Goal: Communication & Community: Connect with others

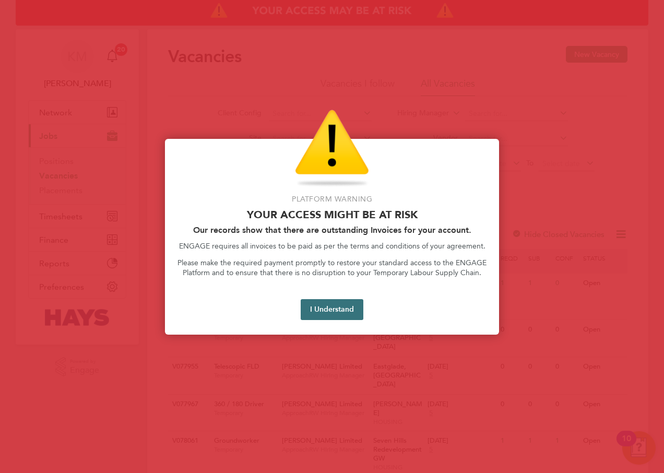
click at [341, 305] on button "I Understand" at bounding box center [332, 309] width 63 height 21
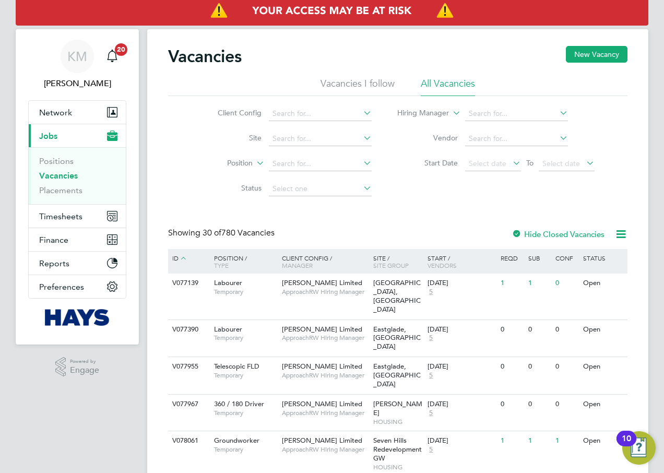
click at [83, 192] on li "Placements" at bounding box center [78, 190] width 78 height 10
click at [74, 191] on link "Placements" at bounding box center [60, 190] width 43 height 10
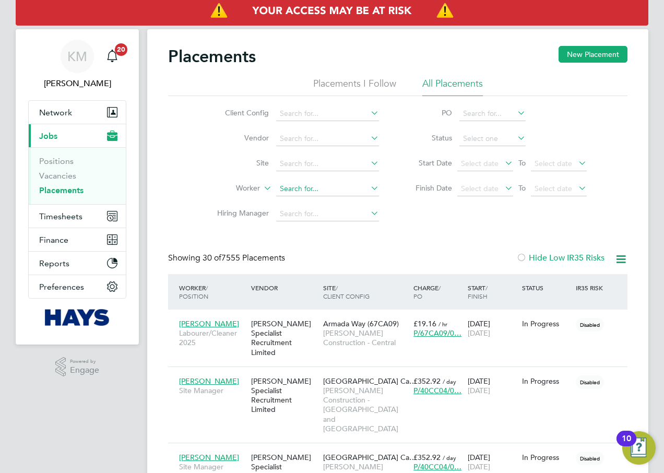
click at [286, 189] on input at bounding box center [327, 189] width 103 height 15
click at [319, 202] on li "Matt Wick ham" at bounding box center [328, 203] width 104 height 14
type input "Matt Wickham"
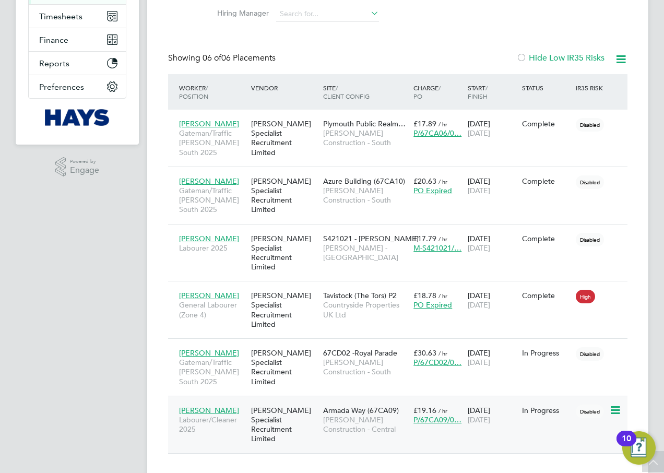
click at [349, 415] on span "Morgan Sindall Construction - Central" at bounding box center [365, 424] width 85 height 19
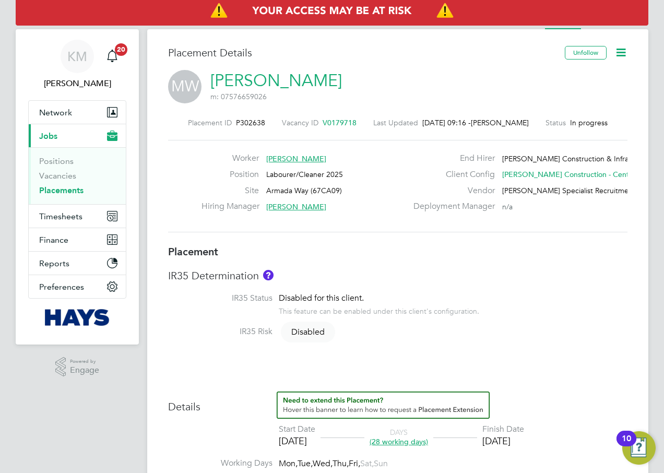
click at [619, 52] on icon at bounding box center [621, 52] width 13 height 13
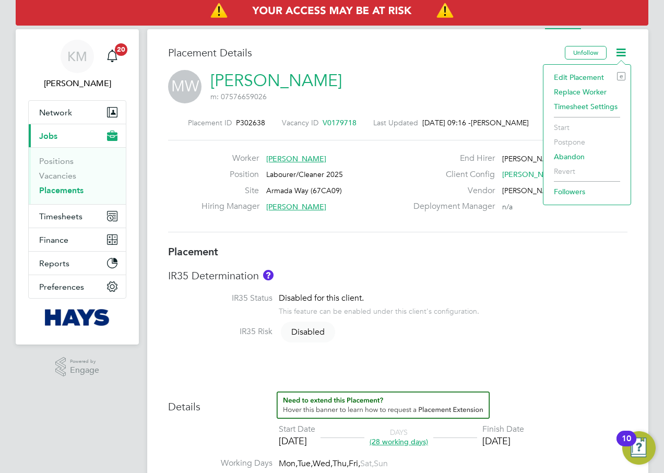
click at [442, 66] on div "Placement Details" at bounding box center [362, 58] width 389 height 24
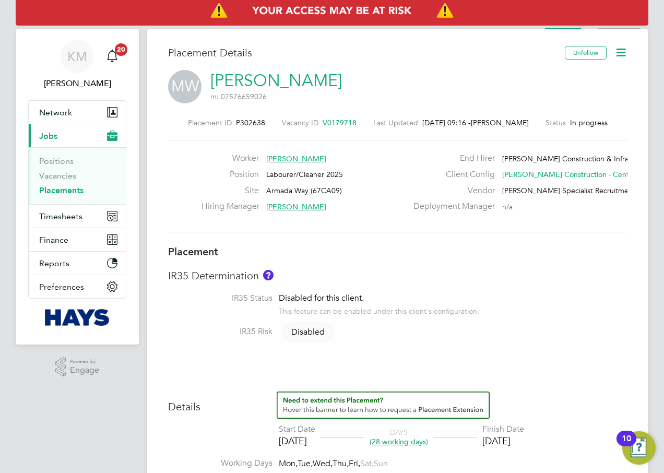
click at [615, 29] on li "Activity Logs" at bounding box center [619, 18] width 42 height 21
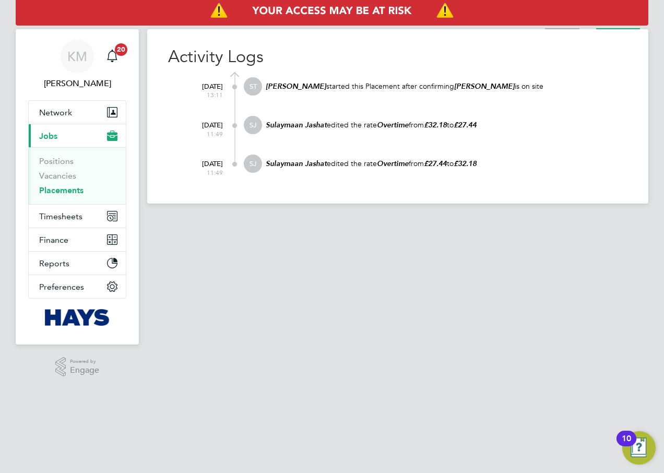
click at [551, 27] on li "Placement" at bounding box center [562, 18] width 34 height 21
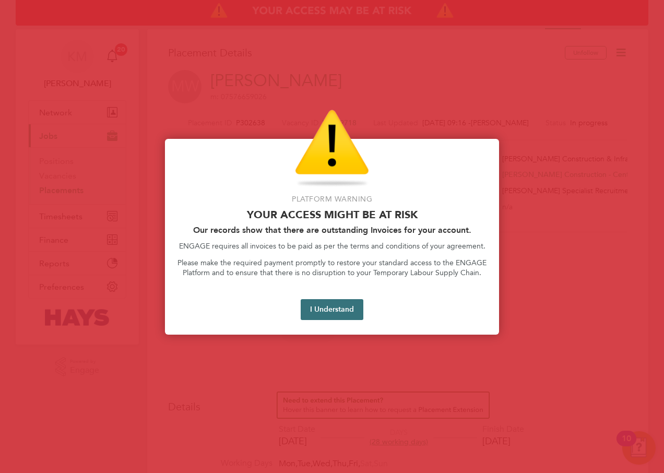
click at [324, 311] on button "I Understand" at bounding box center [332, 309] width 63 height 21
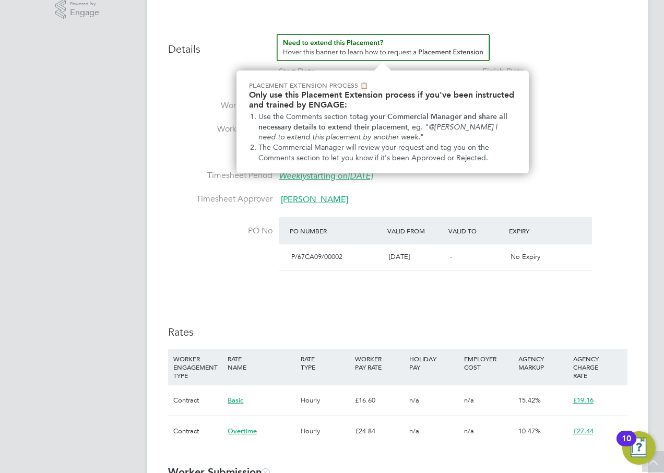
scroll to position [366, 0]
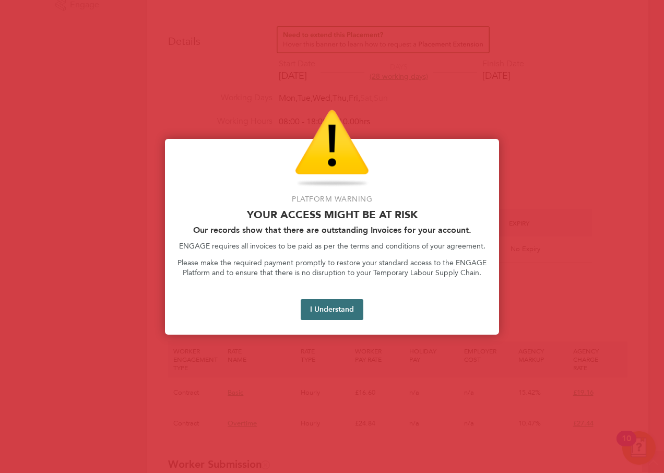
click at [323, 310] on button "I Understand" at bounding box center [332, 309] width 63 height 21
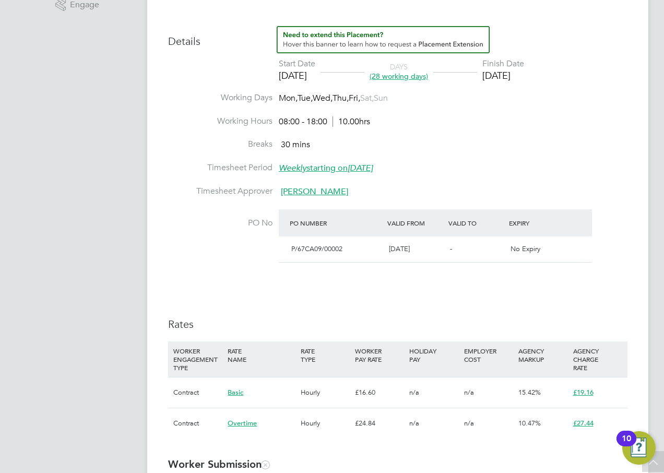
scroll to position [470, 0]
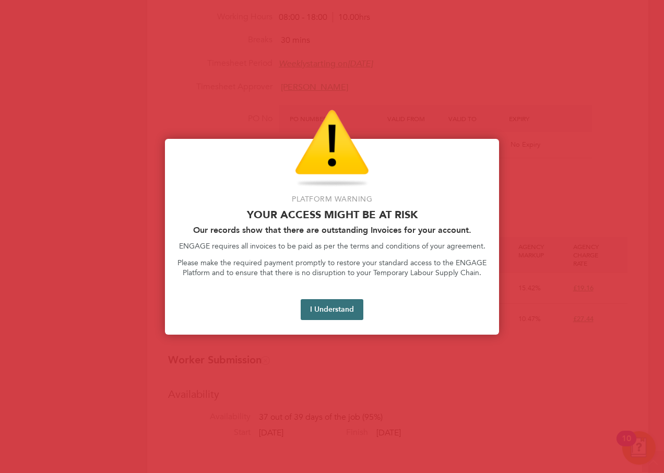
click at [331, 311] on button "I Understand" at bounding box center [332, 309] width 63 height 21
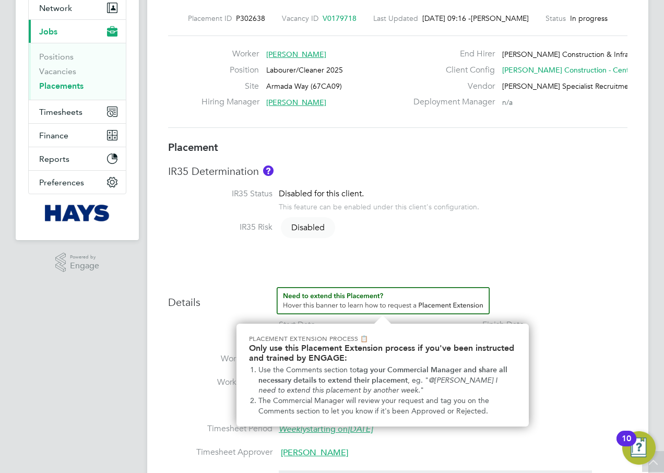
scroll to position [0, 0]
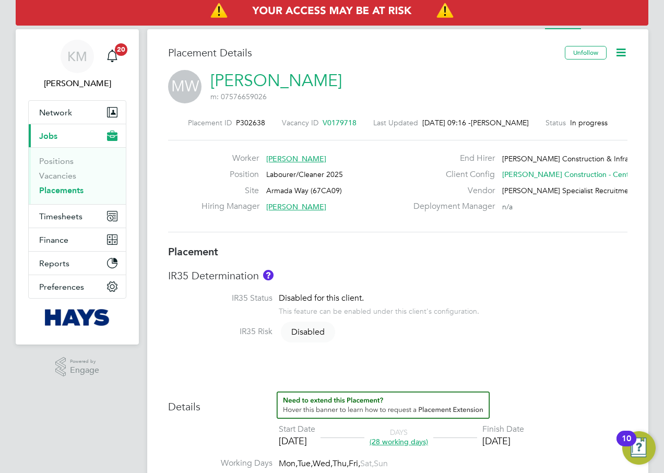
click at [621, 50] on icon at bounding box center [621, 52] width 13 height 13
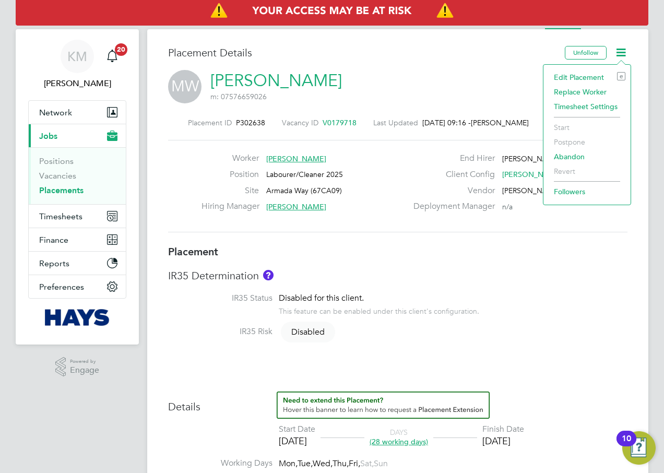
click at [454, 85] on div "MW Matt Wickham m: 07576659026" at bounding box center [398, 88] width 460 height 36
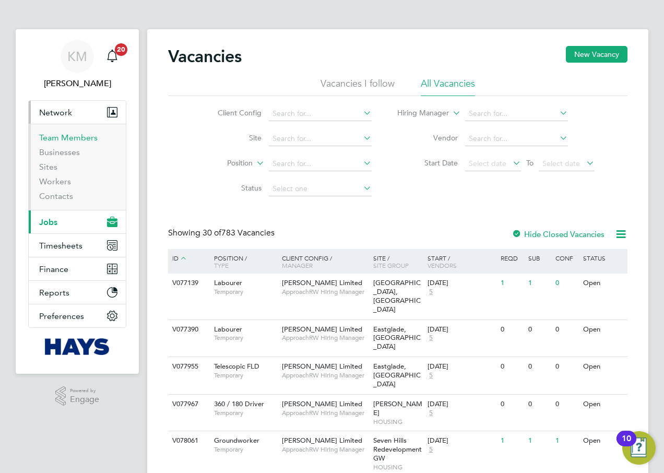
click at [64, 134] on link "Team Members" at bounding box center [68, 138] width 58 height 10
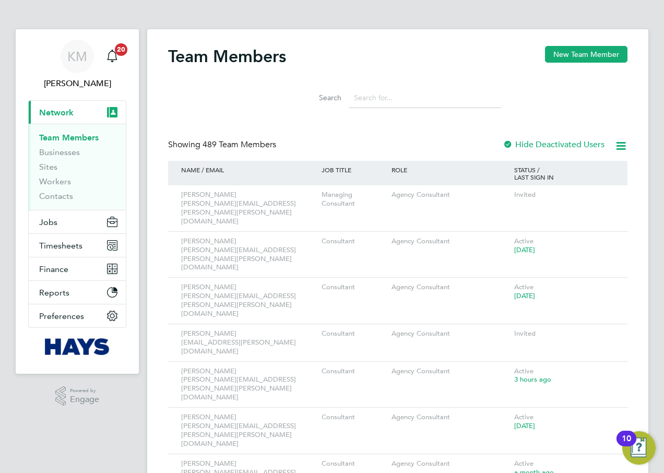
click at [423, 100] on input at bounding box center [425, 98] width 152 height 20
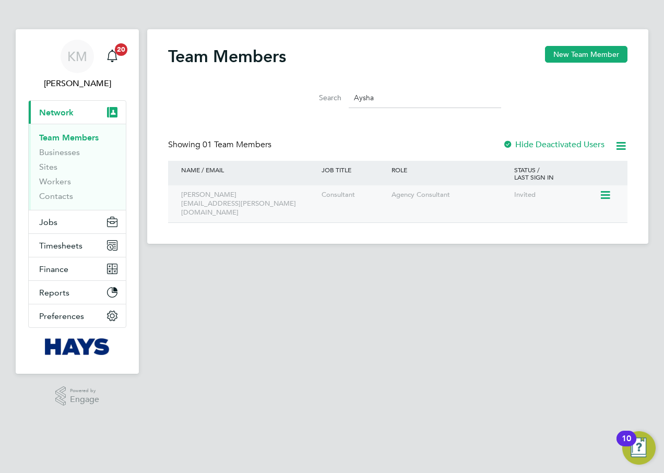
type input "Aysha"
click at [610, 196] on icon at bounding box center [605, 195] width 10 height 13
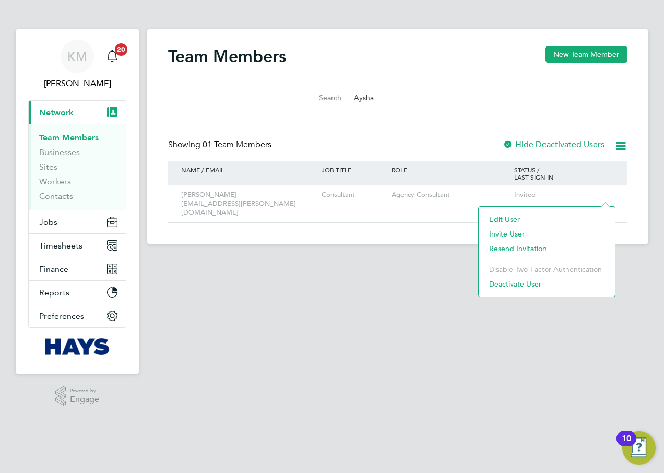
click at [540, 246] on li "Resend Invitation" at bounding box center [547, 248] width 126 height 15
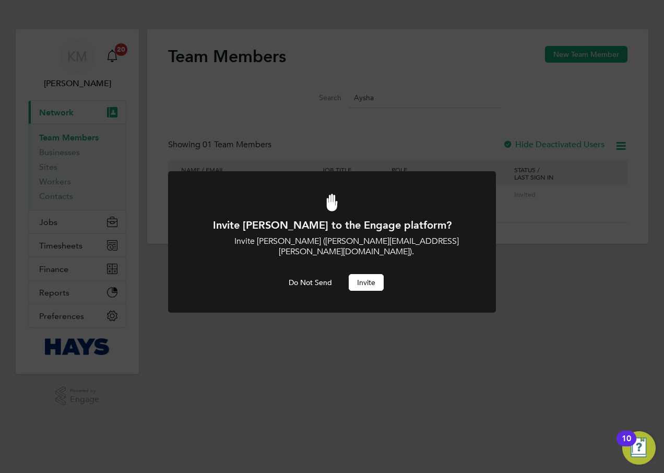
click at [368, 274] on button "Invite" at bounding box center [366, 282] width 35 height 17
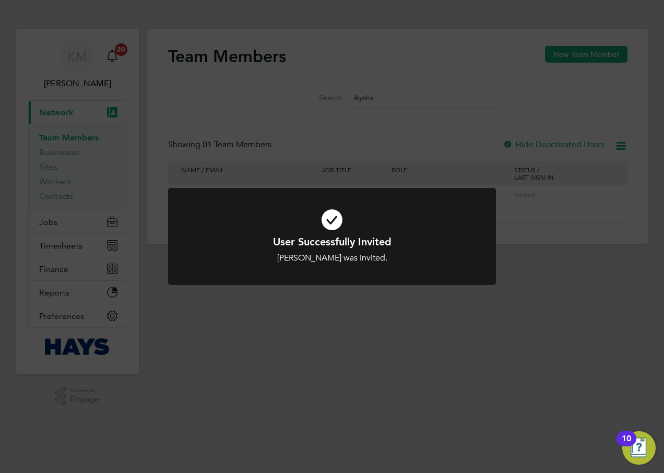
click at [597, 312] on div "User Successfully Invited [PERSON_NAME] was invited. Cancel Okay" at bounding box center [332, 236] width 664 height 473
